Goal: Task Accomplishment & Management: Complete application form

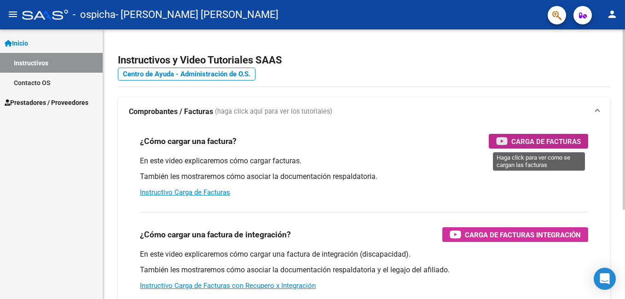
click at [544, 138] on span "Carga de Facturas" at bounding box center [545, 141] width 69 height 11
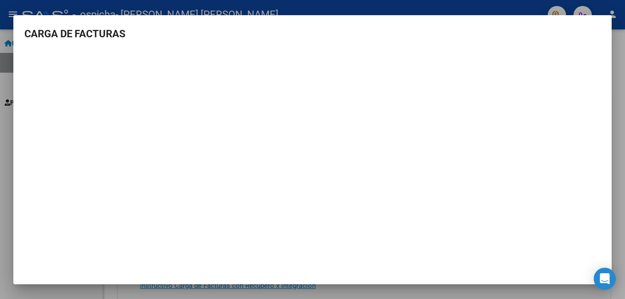
click at [622, 74] on div at bounding box center [312, 149] width 625 height 299
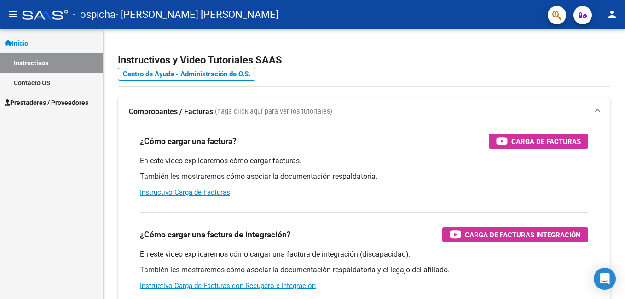
click at [57, 99] on span "Prestadores / Proveedores" at bounding box center [47, 103] width 84 height 10
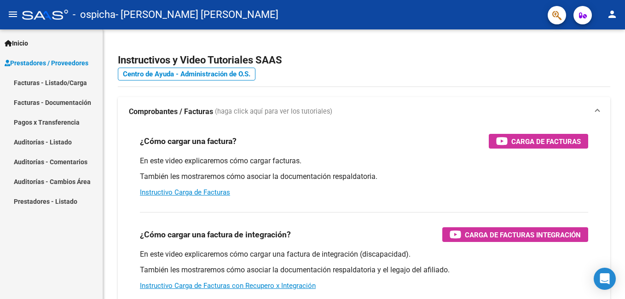
click at [0, 53] on link "Prestadores / Proveedores" at bounding box center [51, 63] width 103 height 20
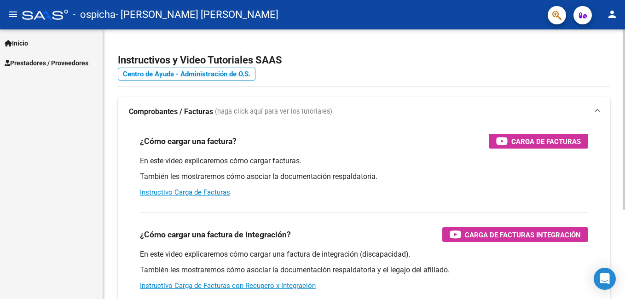
drag, startPoint x: 621, startPoint y: 113, endPoint x: 620, endPoint y: 120, distance: 7.0
click at [620, 120] on div "Instructivos y Video Tutoriales SAAS Centro de Ayuda - Administración de O.S. C…" at bounding box center [364, 230] width 522 height 403
click at [600, 0] on html "menu - ospicha - [PERSON_NAME] person Inicio Instructivos Contacto OS Prestador…" at bounding box center [312, 149] width 625 height 299
click at [63, 60] on span "Prestadores / Proveedores" at bounding box center [47, 63] width 84 height 10
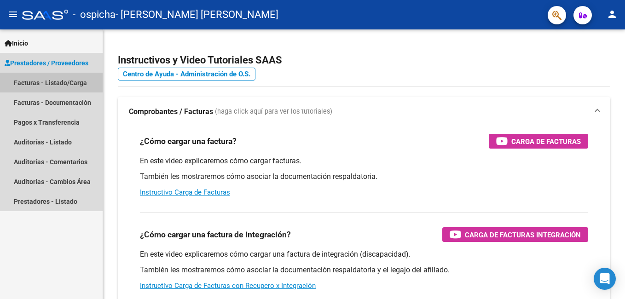
click at [20, 78] on link "Facturas - Listado/Carga" at bounding box center [51, 83] width 103 height 20
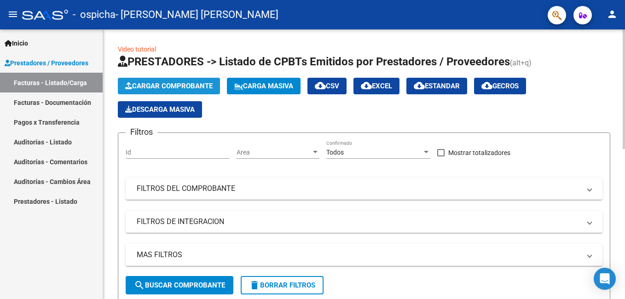
click at [171, 82] on span "Cargar Comprobante" at bounding box center [168, 86] width 87 height 8
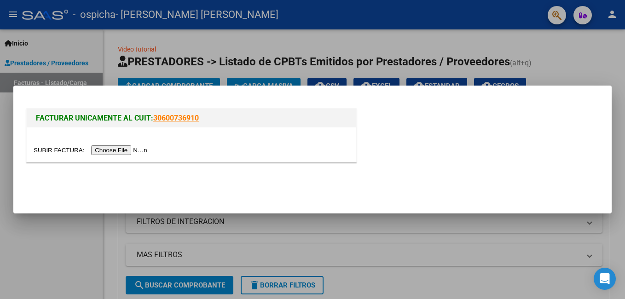
click at [115, 151] on input "file" at bounding box center [92, 150] width 116 height 10
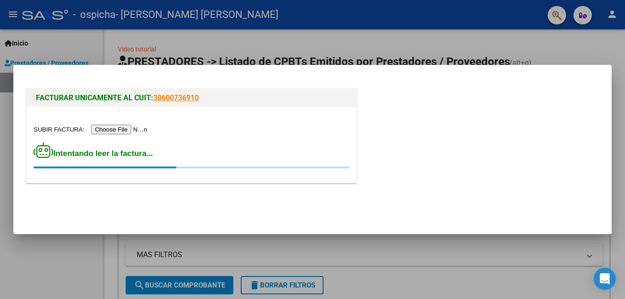
click at [429, 113] on div "FACTURAR UNICAMENTE AL CUIT: 30600736910 Intentando leer la factura..." at bounding box center [312, 137] width 576 height 102
click at [600, 80] on div "FACTURAR UNICAMENTE AL CUIT: 30600736910 Intentando leer la factura..." at bounding box center [312, 132] width 576 height 112
click at [98, 127] on input "file" at bounding box center [92, 130] width 116 height 10
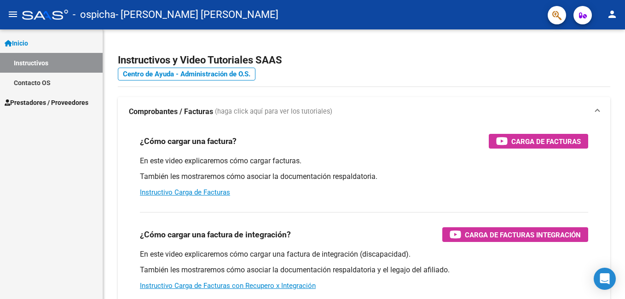
click at [83, 101] on span "Prestadores / Proveedores" at bounding box center [47, 103] width 84 height 10
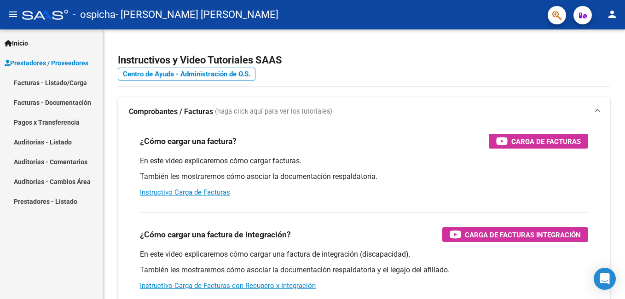
click at [26, 80] on link "Facturas - Listado/Carga" at bounding box center [51, 83] width 103 height 20
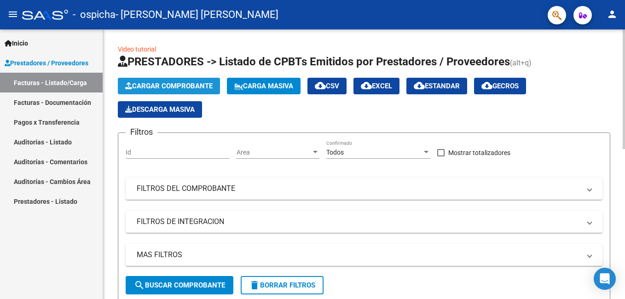
click at [138, 85] on span "Cargar Comprobante" at bounding box center [168, 86] width 87 height 8
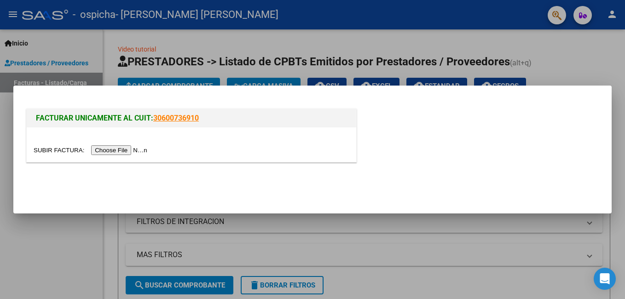
click at [104, 149] on input "file" at bounding box center [92, 150] width 116 height 10
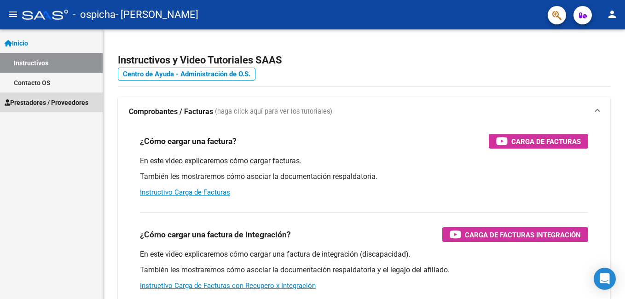
click at [29, 106] on span "Prestadores / Proveedores" at bounding box center [47, 103] width 84 height 10
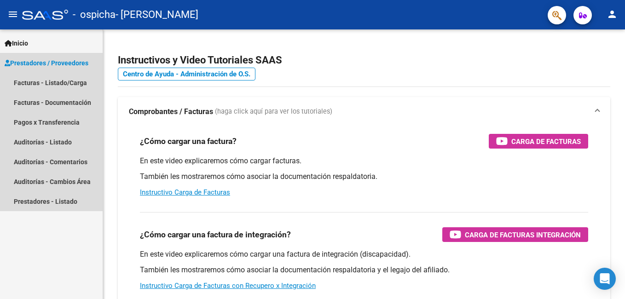
click at [19, 63] on span "Prestadores / Proveedores" at bounding box center [47, 63] width 84 height 10
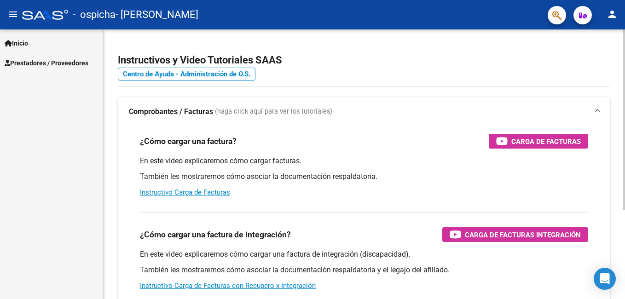
click at [624, 107] on html "menu - ospicha - [PERSON_NAME] person Inicio Instructivos Contacto OS Prestador…" at bounding box center [312, 149] width 625 height 299
click at [46, 57] on link "Prestadores / Proveedores" at bounding box center [51, 63] width 103 height 20
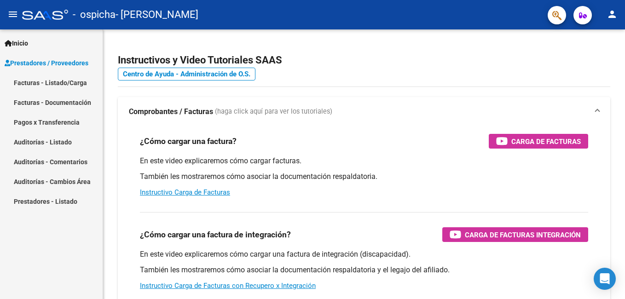
click at [32, 84] on link "Facturas - Listado/Carga" at bounding box center [51, 83] width 103 height 20
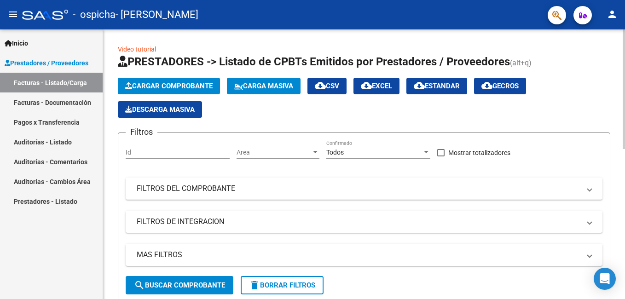
click at [181, 80] on button "Cargar Comprobante" at bounding box center [169, 86] width 102 height 17
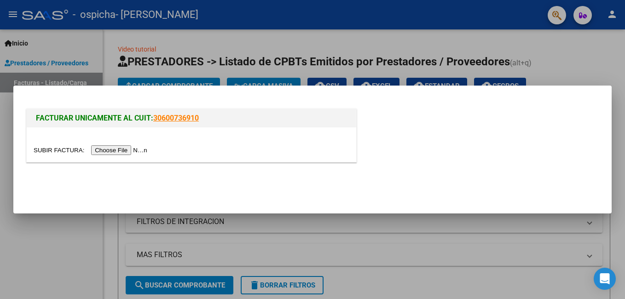
click at [102, 151] on input "file" at bounding box center [92, 150] width 116 height 10
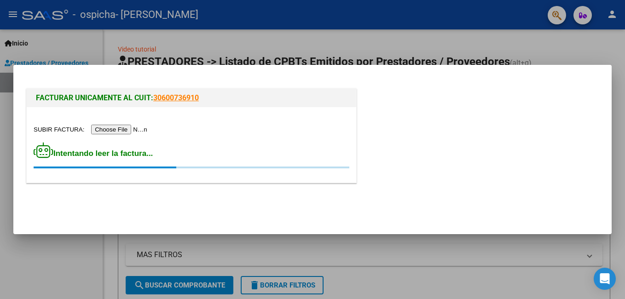
click at [108, 127] on input "file" at bounding box center [92, 130] width 116 height 10
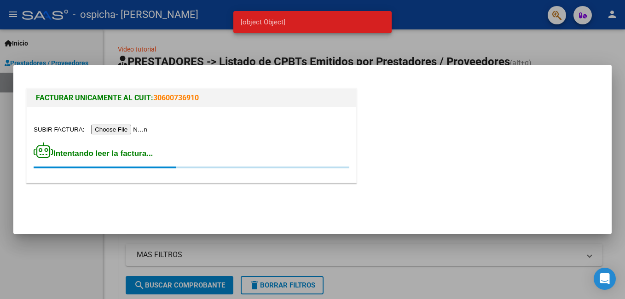
click at [109, 128] on input "file" at bounding box center [92, 130] width 116 height 10
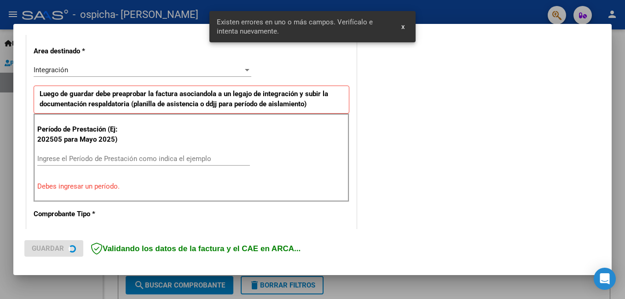
scroll to position [224, 0]
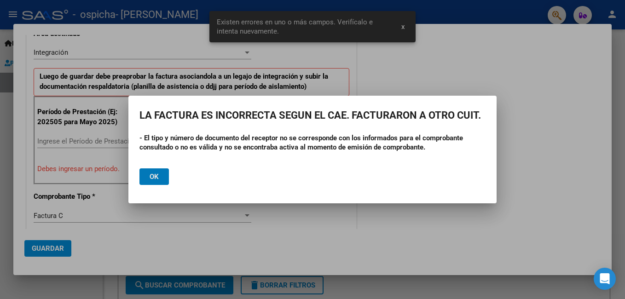
click at [157, 178] on span "Ok" at bounding box center [153, 176] width 9 height 8
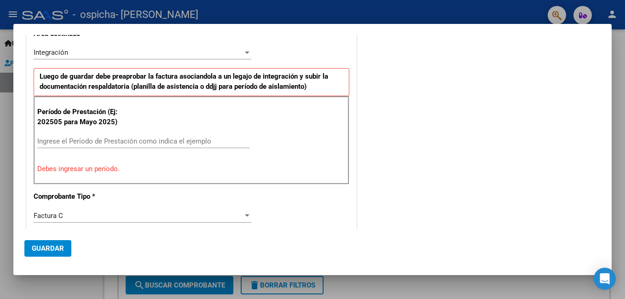
scroll to position [0, 0]
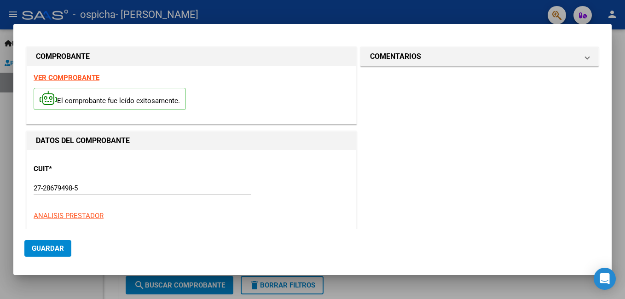
click at [68, 76] on strong "VER COMPROBANTE" at bounding box center [67, 78] width 66 height 8
click at [620, 54] on div at bounding box center [312, 149] width 625 height 299
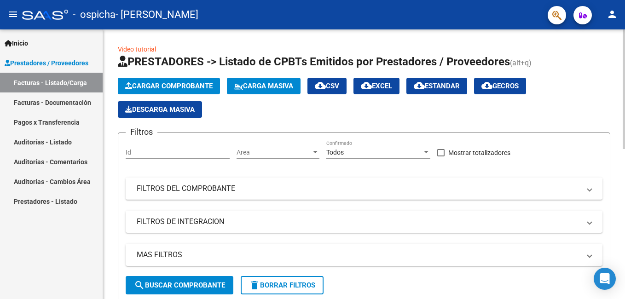
click at [623, 80] on div at bounding box center [623, 89] width 2 height 120
click at [143, 84] on span "Cargar Comprobante" at bounding box center [168, 86] width 87 height 8
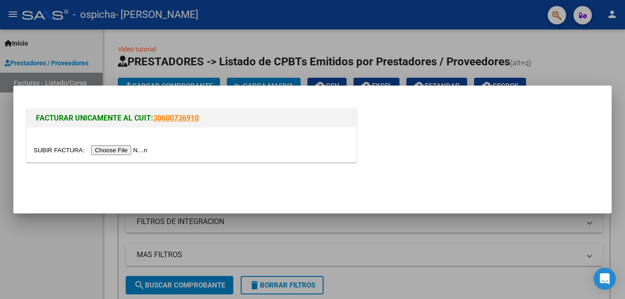
click at [107, 153] on input "file" at bounding box center [92, 150] width 116 height 10
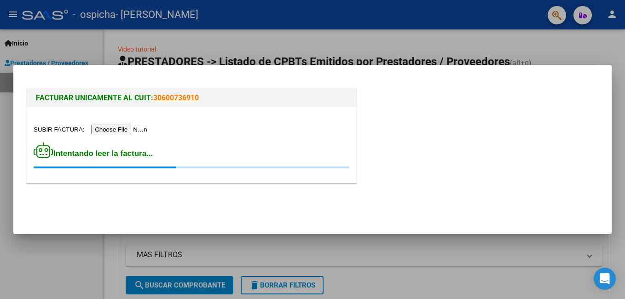
click at [350, 285] on div at bounding box center [312, 149] width 625 height 299
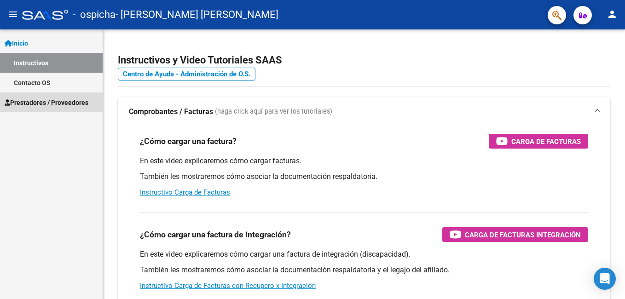
click at [27, 94] on link "Prestadores / Proveedores" at bounding box center [51, 102] width 103 height 20
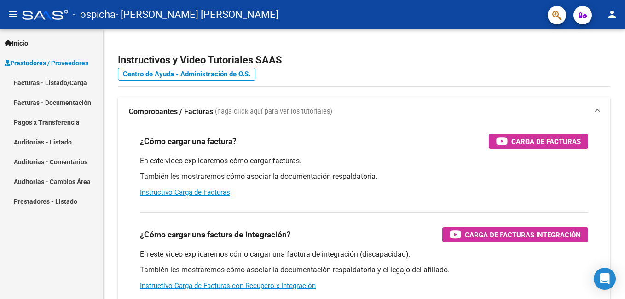
click at [23, 60] on span "Prestadores / Proveedores" at bounding box center [47, 63] width 84 height 10
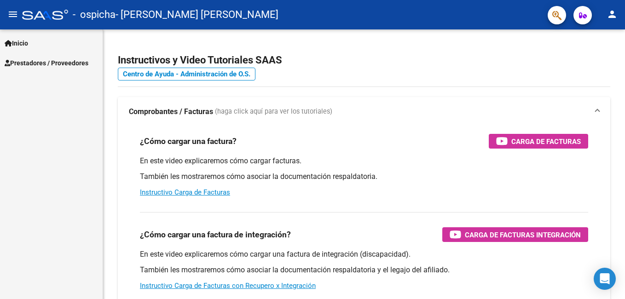
click at [23, 60] on span "Prestadores / Proveedores" at bounding box center [47, 63] width 84 height 10
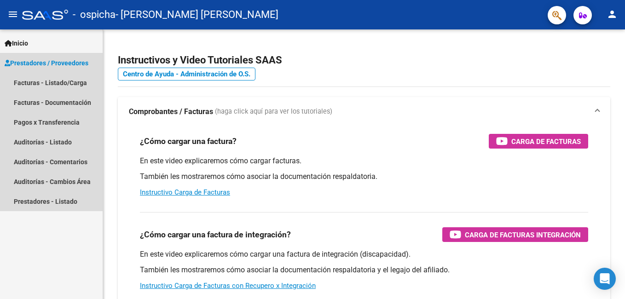
click at [23, 60] on span "Prestadores / Proveedores" at bounding box center [47, 63] width 84 height 10
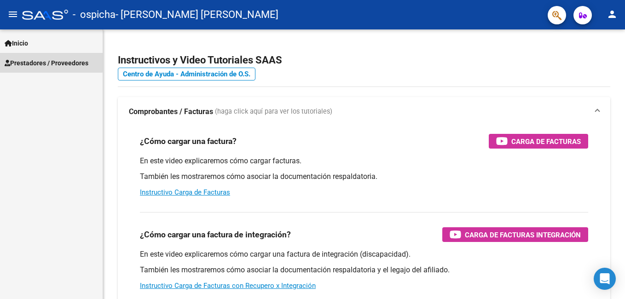
click at [23, 60] on span "Prestadores / Proveedores" at bounding box center [47, 63] width 84 height 10
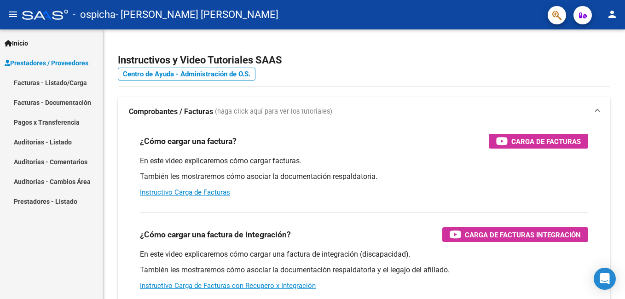
click at [35, 61] on span "Prestadores / Proveedores" at bounding box center [47, 63] width 84 height 10
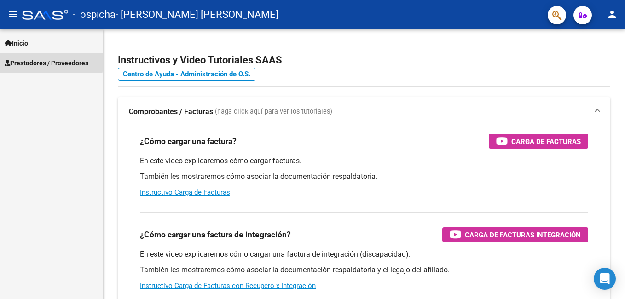
click at [35, 61] on span "Prestadores / Proveedores" at bounding box center [47, 63] width 84 height 10
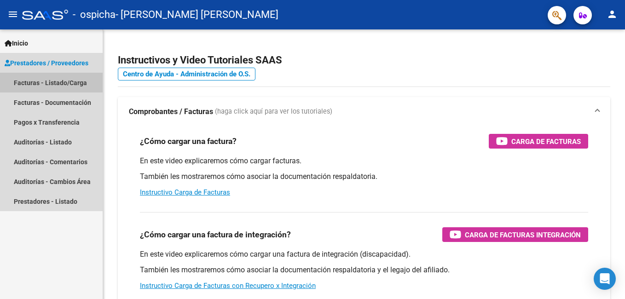
click at [29, 81] on link "Facturas - Listado/Carga" at bounding box center [51, 83] width 103 height 20
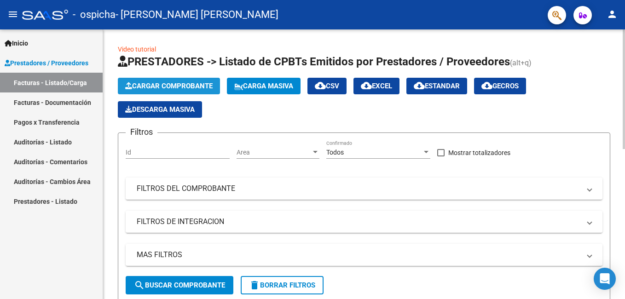
click at [149, 82] on span "Cargar Comprobante" at bounding box center [168, 86] width 87 height 8
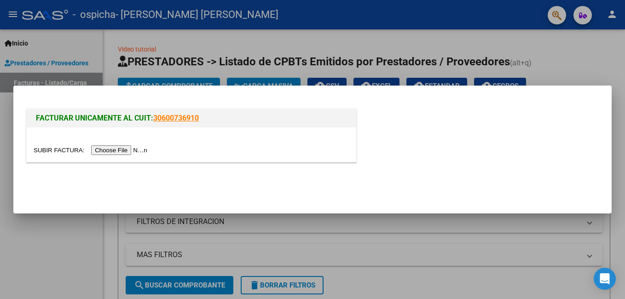
click at [105, 147] on input "file" at bounding box center [92, 150] width 116 height 10
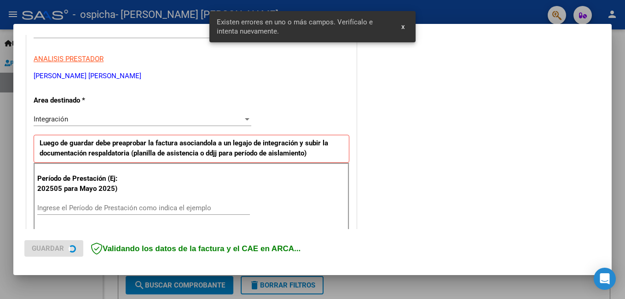
scroll to position [206, 0]
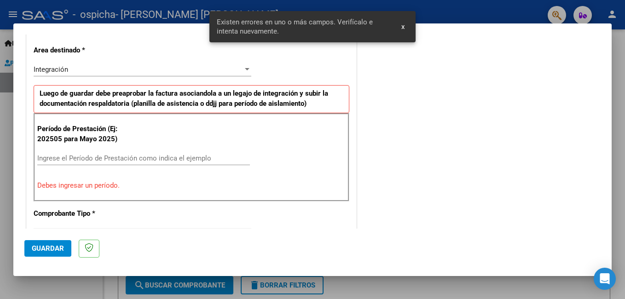
click at [107, 155] on input "Ingrese el Período de Prestación como indica el ejemplo" at bounding box center [143, 158] width 212 height 8
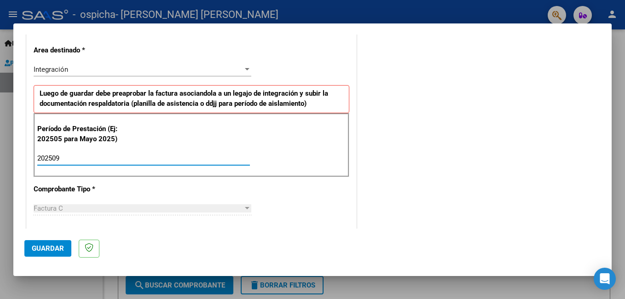
type input "202509"
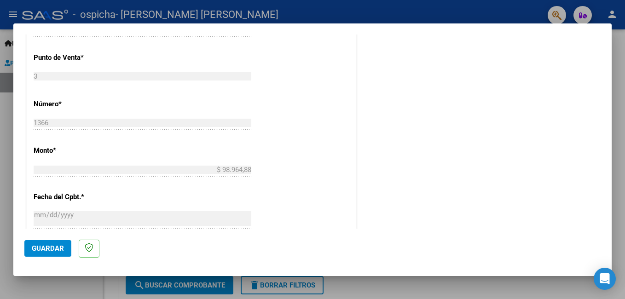
scroll to position [615, 0]
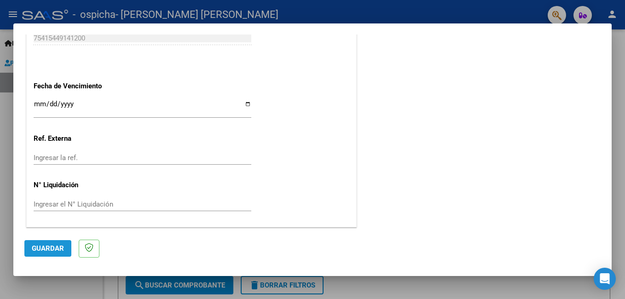
click at [41, 241] on button "Guardar" at bounding box center [47, 248] width 47 height 17
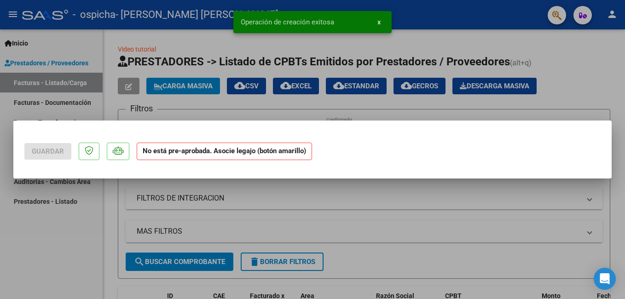
scroll to position [0, 0]
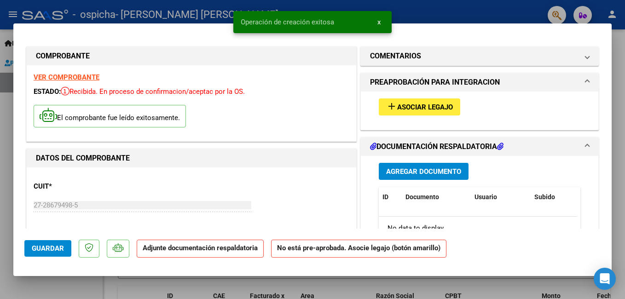
click at [395, 99] on button "add Asociar Legajo" at bounding box center [419, 106] width 81 height 17
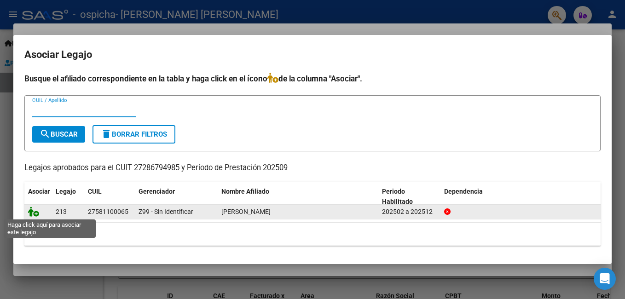
click at [34, 214] on icon at bounding box center [33, 212] width 11 height 10
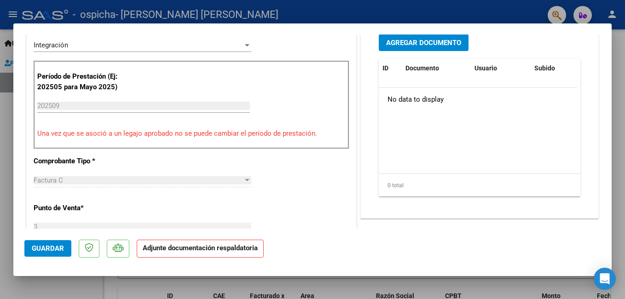
scroll to position [278, 0]
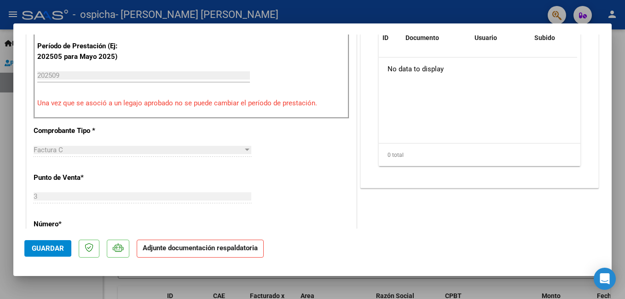
click at [422, 145] on div "0 total" at bounding box center [479, 154] width 201 height 23
click at [567, 109] on datatable-body "No data to display" at bounding box center [478, 100] width 198 height 86
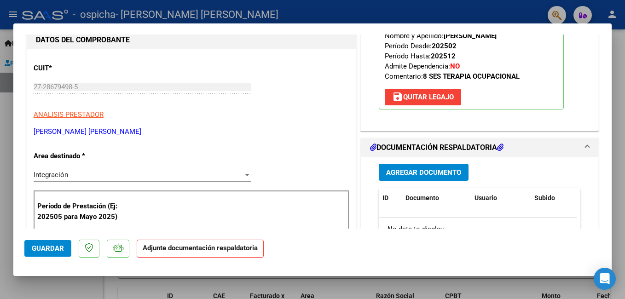
scroll to position [166, 0]
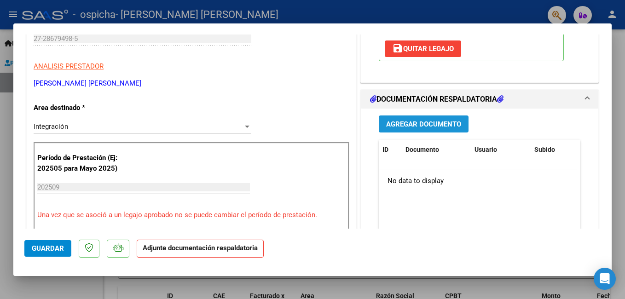
click at [406, 122] on span "Agregar Documento" at bounding box center [423, 124] width 75 height 8
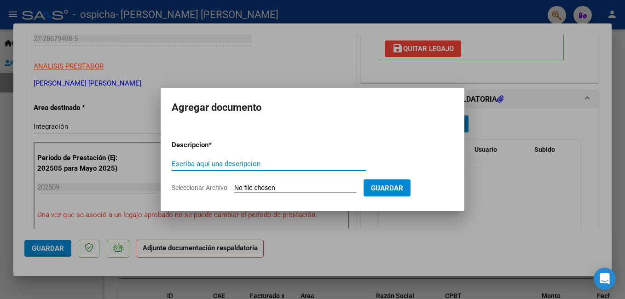
click at [302, 166] on input "Escriba aquí una descripcion" at bounding box center [269, 164] width 194 height 8
type input "planilla"
click at [264, 189] on input "Seleccionar Archivo" at bounding box center [295, 188] width 122 height 9
click at [252, 185] on input "Seleccionar Archivo" at bounding box center [295, 188] width 122 height 9
type input "C:\fakepath\sep agus alfonzo.pdf"
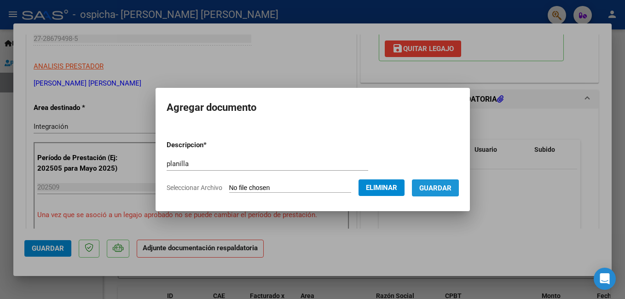
click at [442, 186] on span "Guardar" at bounding box center [435, 188] width 32 height 8
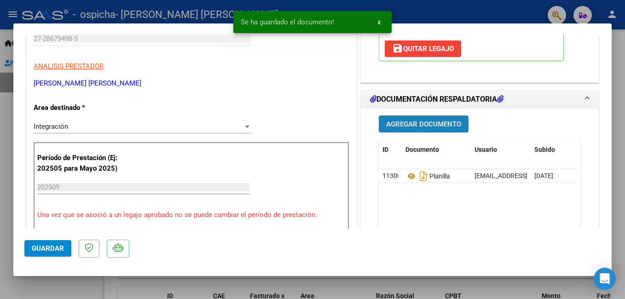
click at [427, 121] on span "Agregar Documento" at bounding box center [423, 124] width 75 height 8
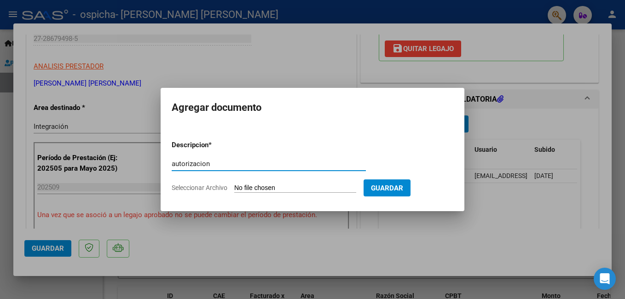
type input "autorizacion"
click at [213, 186] on span "Seleccionar Archivo" at bounding box center [200, 187] width 56 height 7
click at [234, 186] on input "Seleccionar Archivo" at bounding box center [295, 188] width 122 height 9
click at [221, 187] on span "Seleccionar Archivo" at bounding box center [200, 187] width 56 height 7
click at [234, 187] on input "Seleccionar Archivo" at bounding box center [295, 188] width 122 height 9
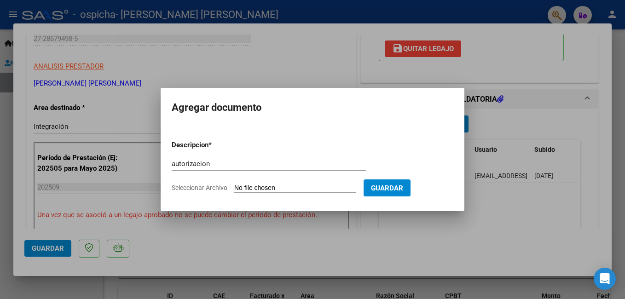
type input "C:\fakepath\autorizacion agustina (1).pdf"
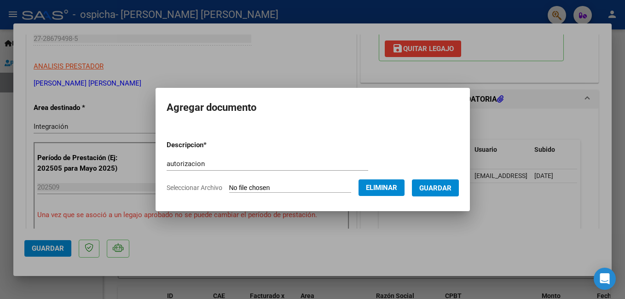
click at [447, 180] on button "Guardar" at bounding box center [435, 187] width 47 height 17
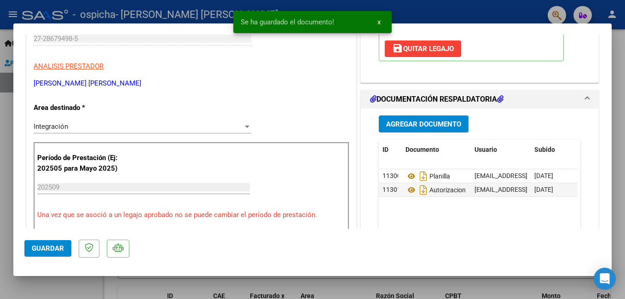
click at [572, 65] on div "Legajo preaprobado para Período de Prestación: 202509 Ver Legajo Asociado CUIL:…" at bounding box center [479, 0] width 215 height 150
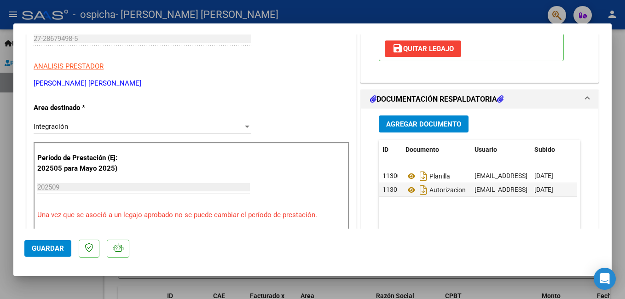
click at [49, 243] on button "Guardar" at bounding box center [47, 248] width 47 height 17
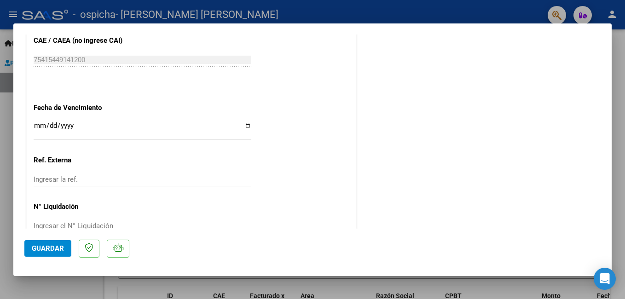
scroll to position [629, 0]
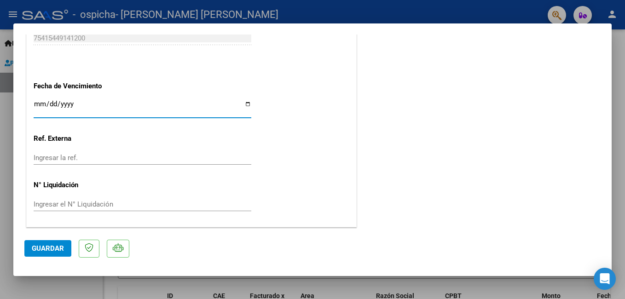
click at [40, 103] on input "Ingresar la fecha" at bounding box center [143, 107] width 218 height 15
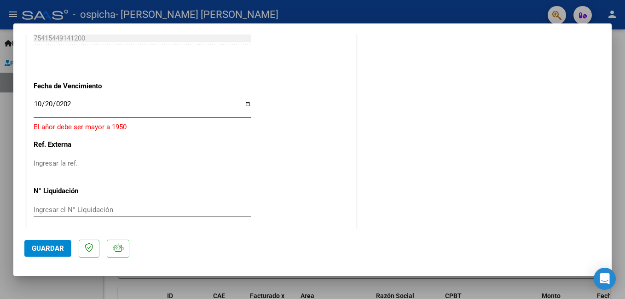
type input "2025-10-20"
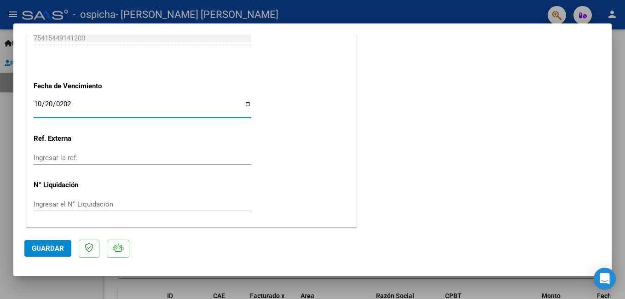
click at [53, 248] on span "Guardar" at bounding box center [48, 248] width 32 height 8
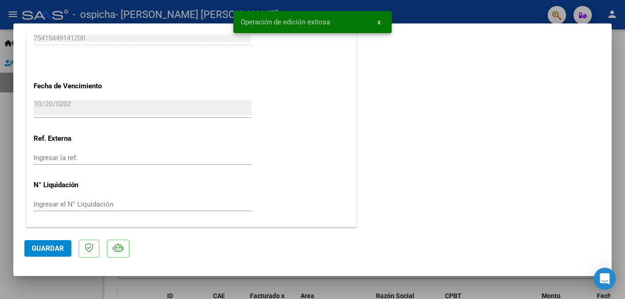
click at [53, 248] on span "Guardar" at bounding box center [48, 248] width 32 height 8
click at [620, 136] on div at bounding box center [312, 149] width 625 height 299
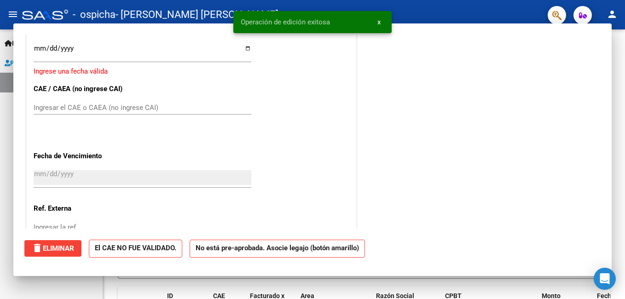
scroll to position [0, 0]
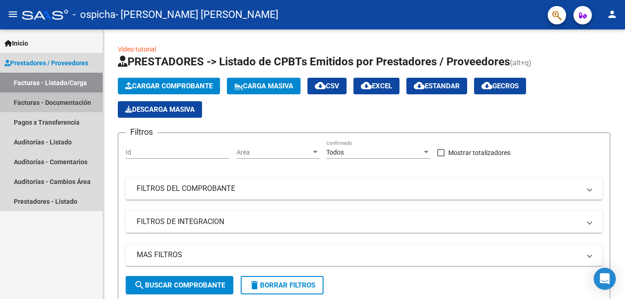
click at [75, 103] on link "Facturas - Documentación" at bounding box center [51, 102] width 103 height 20
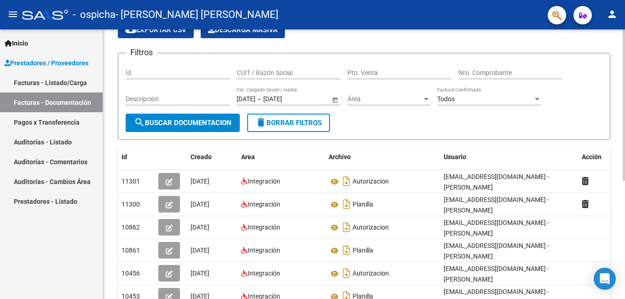
scroll to position [63, 0]
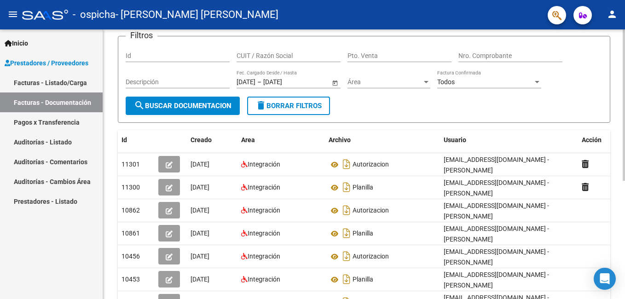
click at [624, 178] on html "menu - ospicha - MARTINI MARIA DANIELA person Inicio Instructivos Contacto OS P…" at bounding box center [312, 149] width 625 height 299
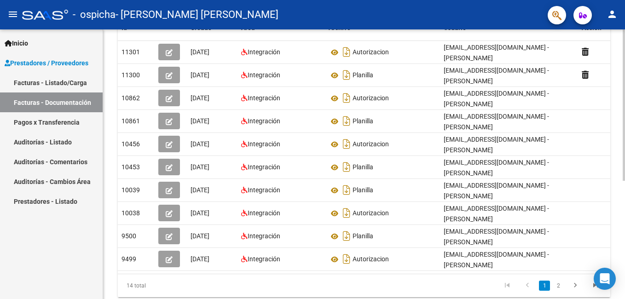
click at [624, 281] on html "menu - ospicha - MARTINI MARIA DANIELA person Inicio Instructivos Contacto OS P…" at bounding box center [312, 149] width 625 height 299
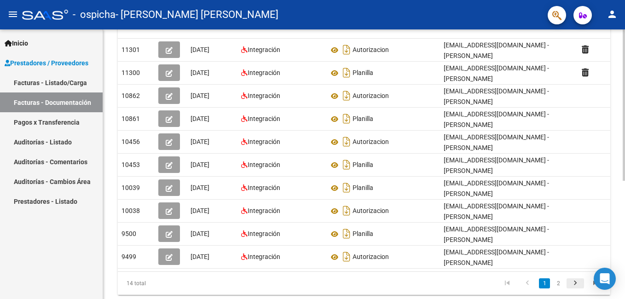
click at [576, 290] on icon "go to next page" at bounding box center [575, 284] width 12 height 11
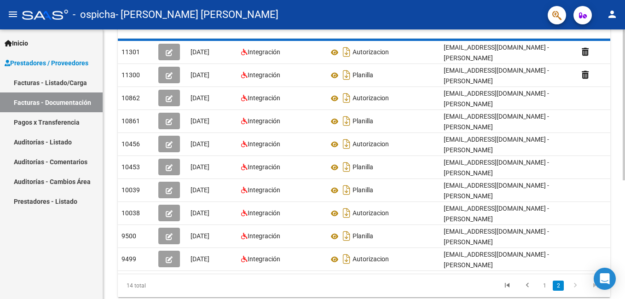
click at [576, 292] on div "14 total 1 2" at bounding box center [364, 285] width 492 height 23
click at [576, 292] on div "PRESTADORES -> Comprobantes - Documentación Respaldatoria cloud_download Export…" at bounding box center [364, 89] width 522 height 475
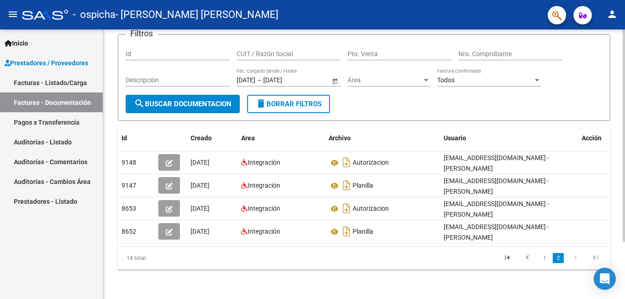
scroll to position [72, 0]
drag, startPoint x: 576, startPoint y: 292, endPoint x: 527, endPoint y: 256, distance: 60.8
click at [527, 256] on icon "go to previous page" at bounding box center [527, 258] width 12 height 11
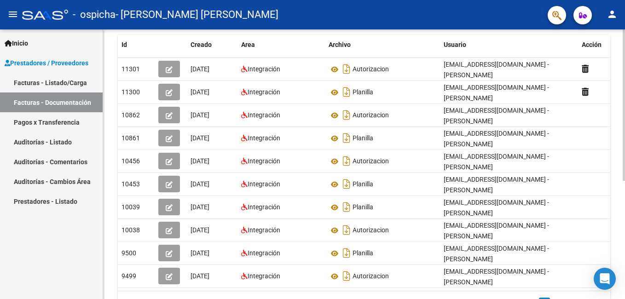
scroll to position [210, 0]
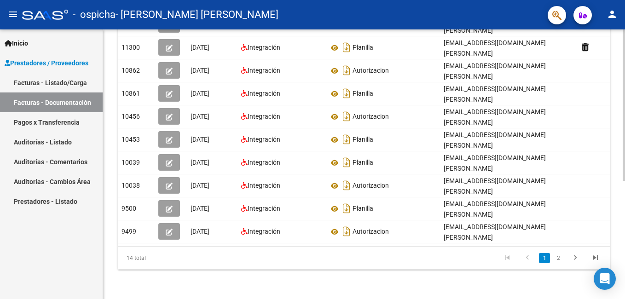
click at [624, 232] on html "menu - ospicha - MARTINI MARIA DANIELA person Inicio Instructivos Contacto OS P…" at bounding box center [312, 149] width 625 height 299
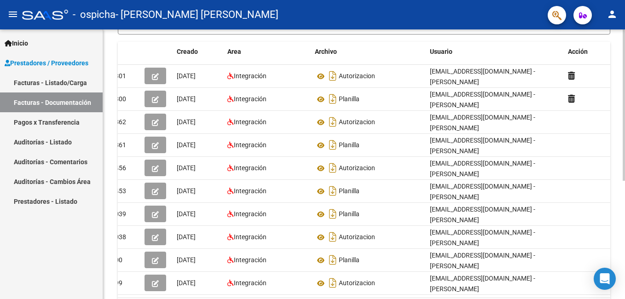
scroll to position [152, 0]
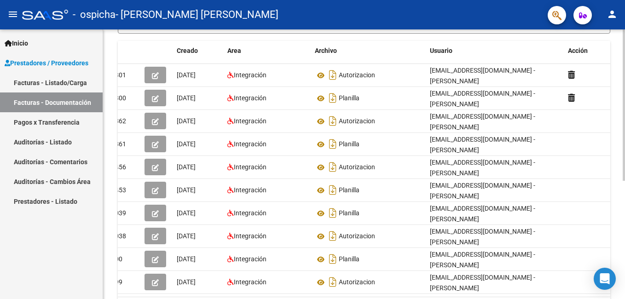
click at [624, 174] on html "menu - ospicha - MARTINI MARIA DANIELA person Inicio Instructivos Contacto OS P…" at bounding box center [312, 149] width 625 height 299
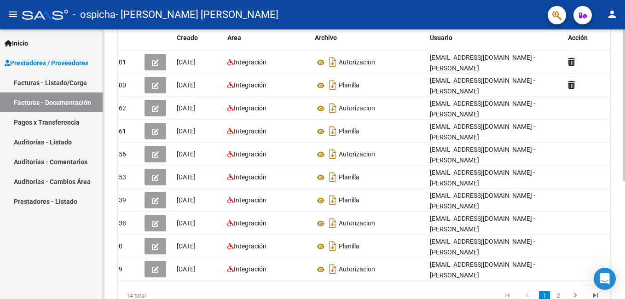
scroll to position [189, 0]
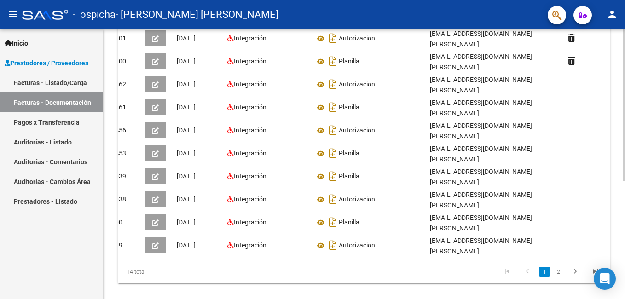
click at [624, 205] on html "menu - ospicha - MARTINI MARIA DANIELA person Inicio Instructivos Contacto OS P…" at bounding box center [312, 149] width 625 height 299
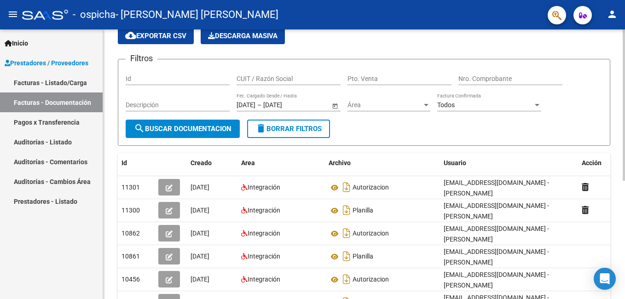
scroll to position [0, 0]
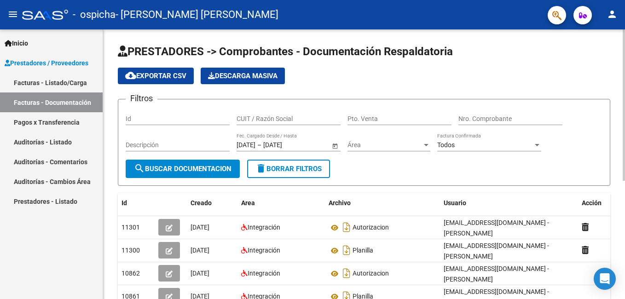
click at [618, 0] on html "menu - ospicha - MARTINI MARIA DANIELA person Inicio Instructivos Contacto OS P…" at bounding box center [312, 149] width 625 height 299
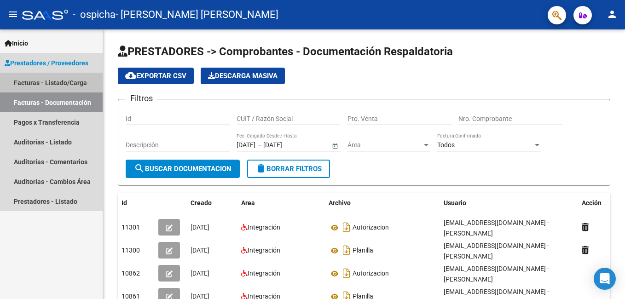
click at [58, 82] on link "Facturas - Listado/Carga" at bounding box center [51, 83] width 103 height 20
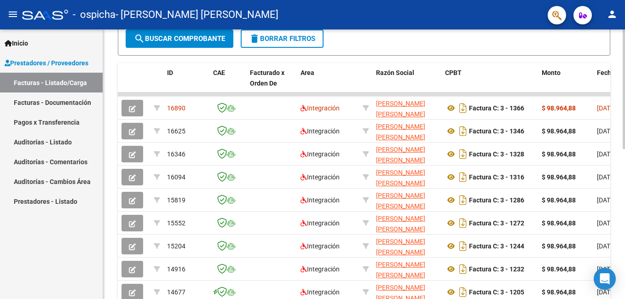
scroll to position [249, 0]
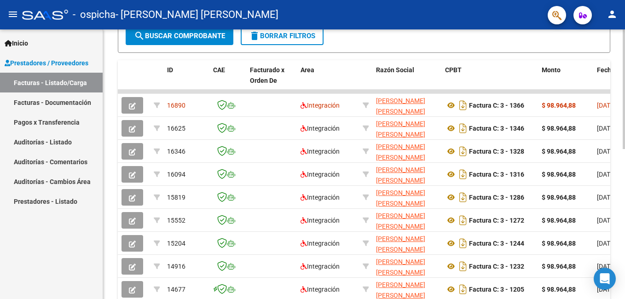
click at [624, 204] on html "menu - ospicha - MARTINI MARIA DANIELA person Inicio Instructivos Contacto OS P…" at bounding box center [312, 149] width 625 height 299
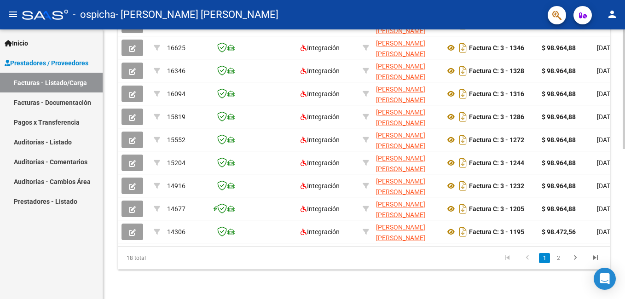
click at [624, 252] on html "menu - ospicha - MARTINI MARIA DANIELA person Inicio Instructivos Contacto OS P…" at bounding box center [312, 149] width 625 height 299
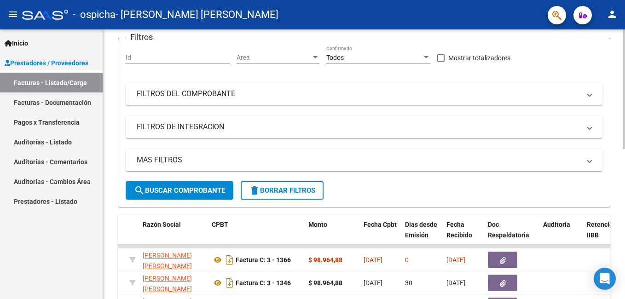
scroll to position [0, 0]
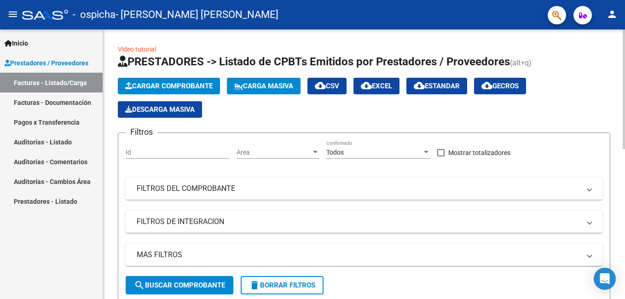
click at [570, 0] on html "menu - ospicha - MARTINI MARIA DANIELA person Inicio Instructivos Contacto OS P…" at bounding box center [312, 149] width 625 height 299
